Goal: Transaction & Acquisition: Book appointment/travel/reservation

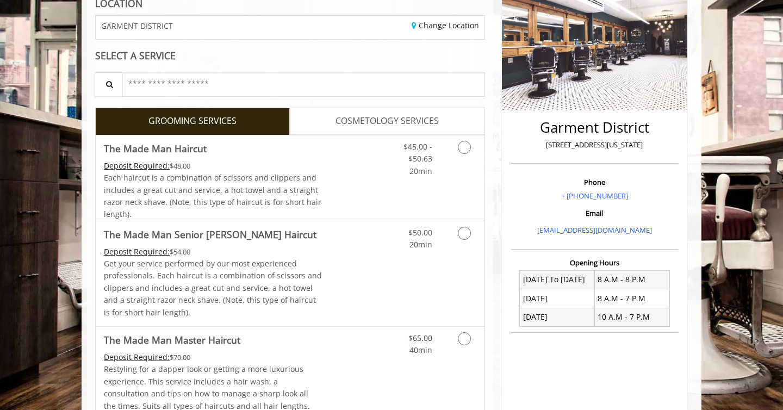
scroll to position [164, 0]
click at [419, 173] on span "20min" at bounding box center [420, 171] width 23 height 10
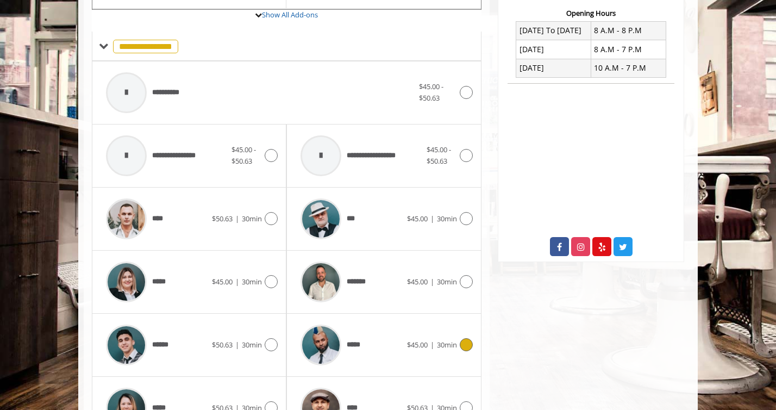
click at [373, 344] on div "*****" at bounding box center [350, 345] width 111 height 52
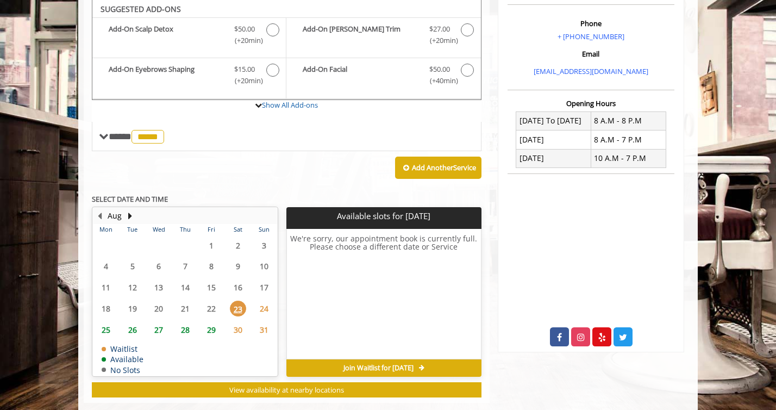
scroll to position [323, 0]
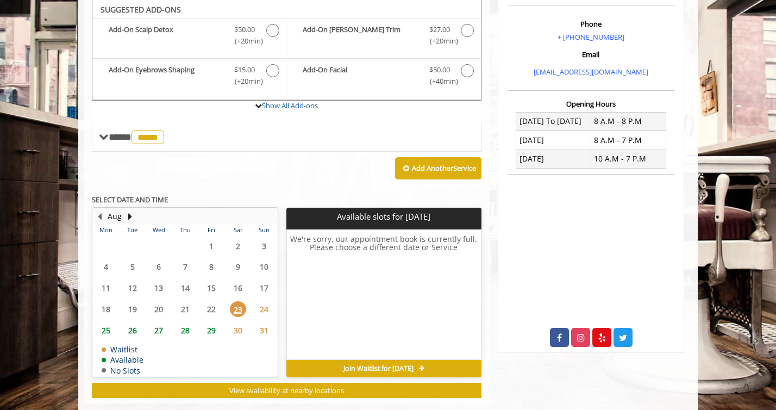
click at [108, 330] on span "25" at bounding box center [106, 330] width 16 height 16
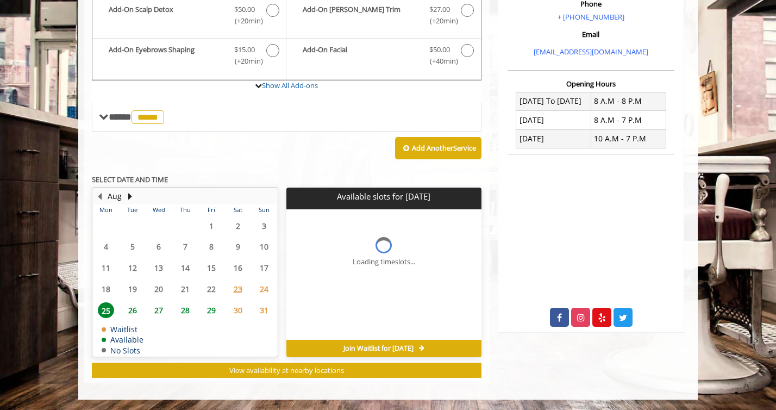
scroll to position [359, 0]
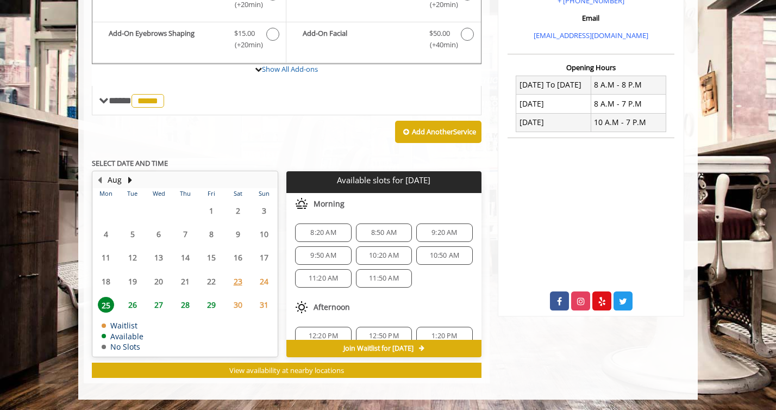
click at [329, 232] on span "8:20 AM" at bounding box center [323, 232] width 26 height 9
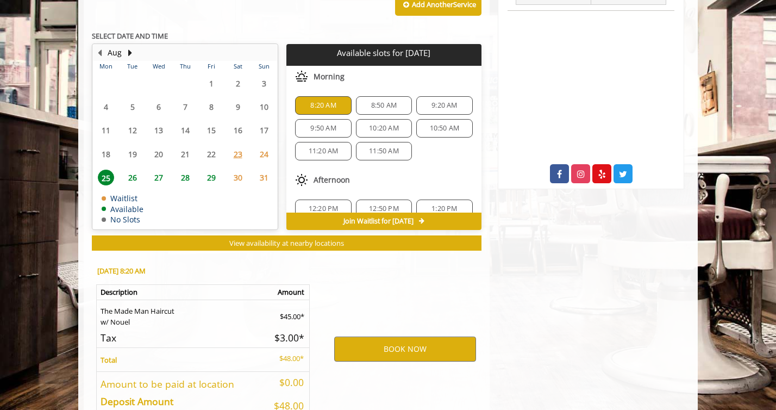
scroll to position [556, 0]
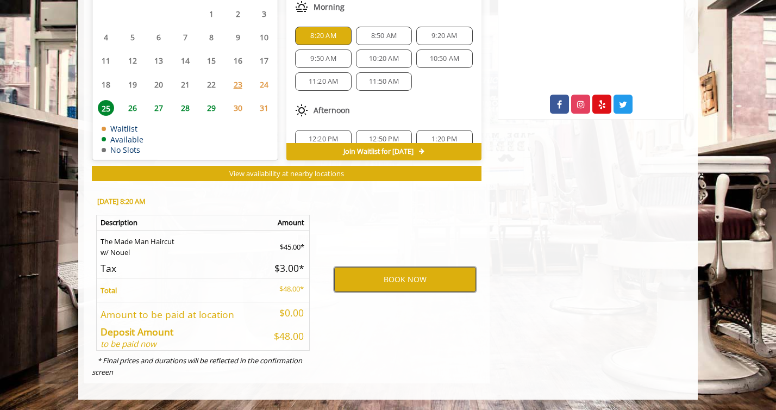
click at [395, 279] on button "BOOK NOW" at bounding box center [405, 279] width 142 height 25
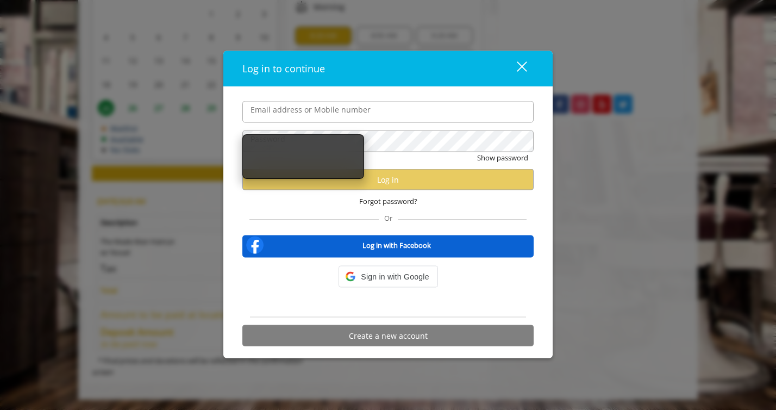
type input "**********"
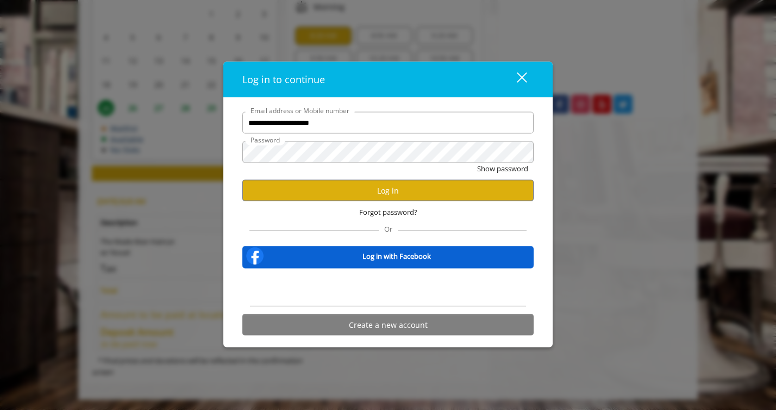
scroll to position [0, 0]
click at [363, 196] on button "Log in" at bounding box center [388, 190] width 291 height 21
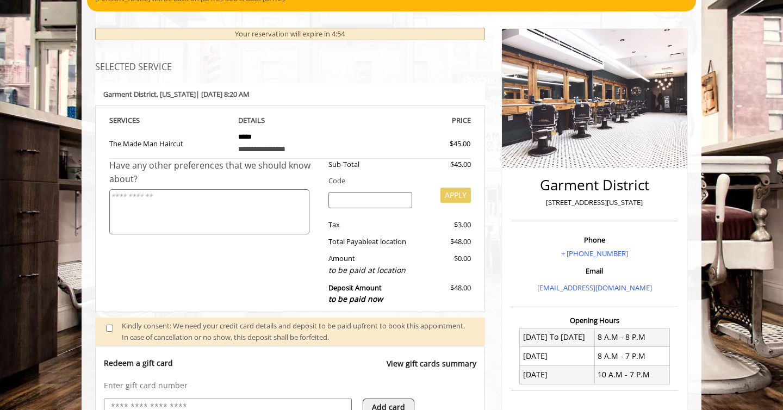
scroll to position [200, 0]
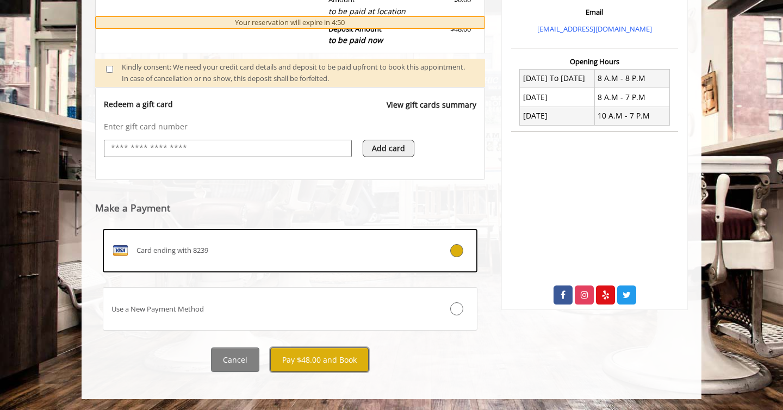
click at [337, 366] on button "Pay $48.00 and Book" at bounding box center [319, 359] width 98 height 24
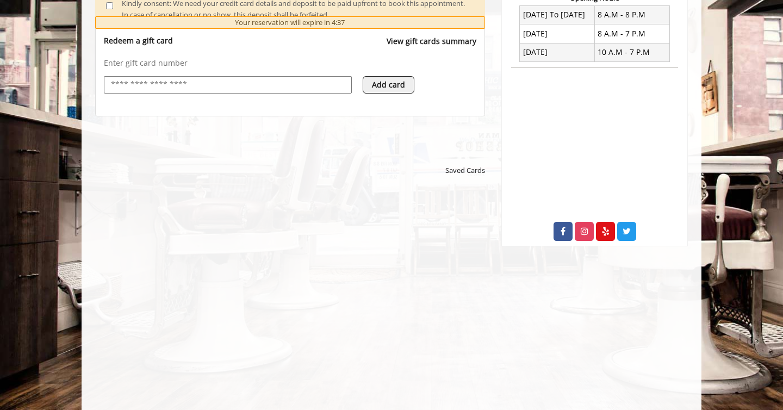
scroll to position [432, 0]
